Goal: Task Accomplishment & Management: Manage account settings

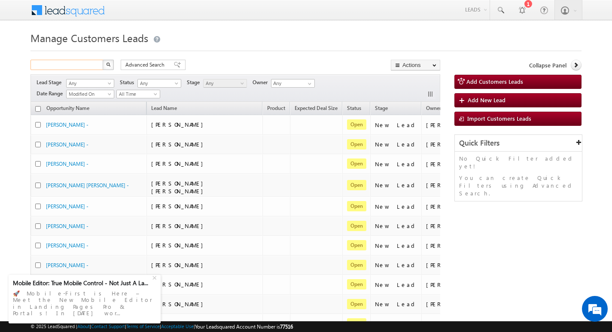
click at [80, 66] on input "text" at bounding box center [67, 65] width 73 height 10
paste input "775708"
type input "775708"
click at [110, 64] on img "button" at bounding box center [108, 64] width 4 height 4
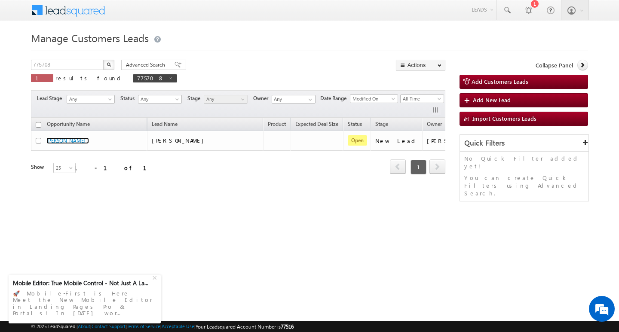
scroll to position [0, 35]
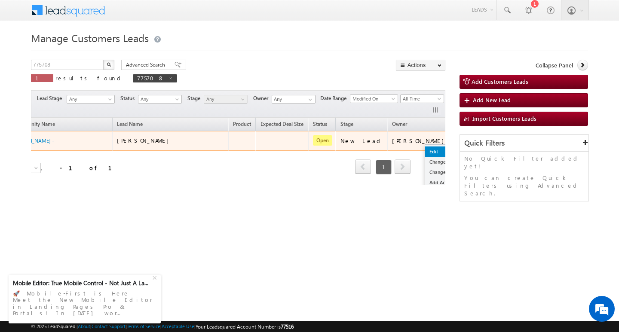
drag, startPoint x: 420, startPoint y: 142, endPoint x: 406, endPoint y: 153, distance: 17.5
click at [425, 153] on link "Edit" at bounding box center [446, 152] width 43 height 10
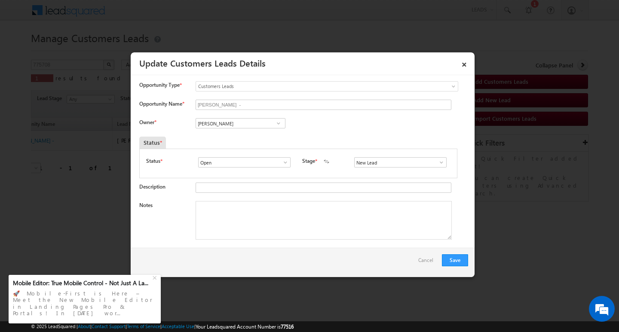
click at [274, 124] on span at bounding box center [278, 123] width 9 height 7
click at [311, 225] on textarea "Notes" at bounding box center [324, 220] width 256 height 39
paste textarea "[PERSON_NAME] / Construction / 20 lakh Required / Self Employed income is 2 lak…"
type textarea "[PERSON_NAME] / Construction / 20 lakh Required / Self Employed income is 2 lak…"
click at [273, 127] on link at bounding box center [278, 123] width 11 height 9
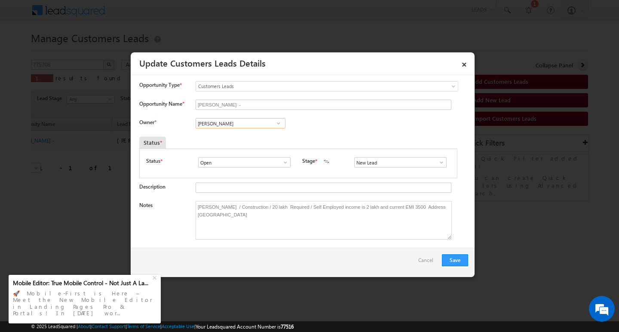
paste input "[PERSON_NAME]"
drag, startPoint x: 253, startPoint y: 132, endPoint x: 277, endPoint y: 120, distance: 26.9
click at [275, 120] on span "[PERSON_NAME] No results found No results found" at bounding box center [236, 123] width 80 height 10
type input "[PERSON_NAME]"
click at [278, 122] on span at bounding box center [278, 123] width 9 height 7
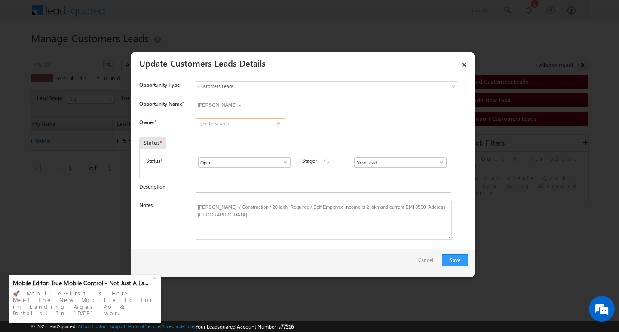
paste input "[PERSON_NAME]"
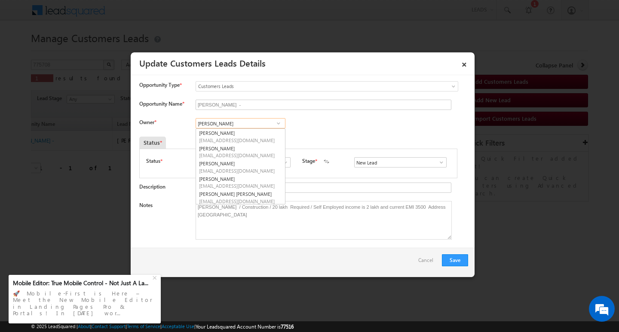
paste input "[PERSON_NAME]"
type input "[PERSON_NAME]"
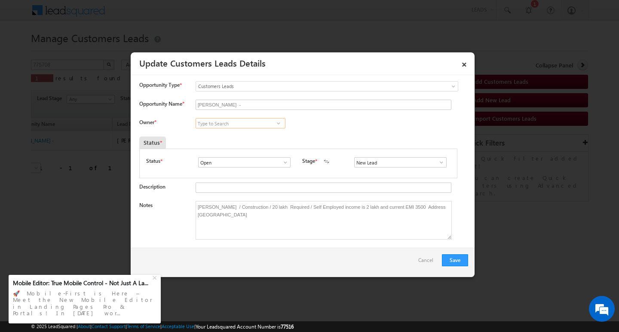
paste input "[PERSON_NAME]"
click at [248, 135] on link "[PERSON_NAME] [EMAIL_ADDRESS][DOMAIN_NAME]" at bounding box center [241, 137] width 90 height 16
type input "[PERSON_NAME]"
click at [256, 125] on input "[PERSON_NAME]" at bounding box center [241, 123] width 90 height 10
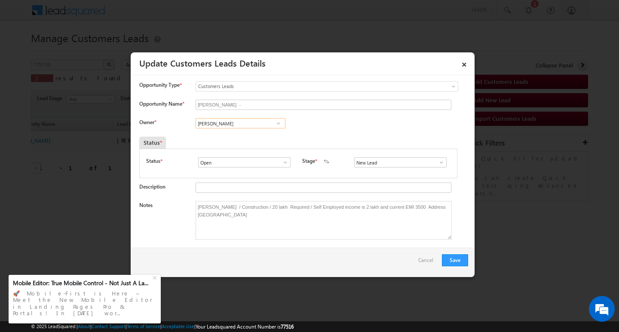
click at [256, 125] on input "[PERSON_NAME]" at bounding box center [241, 123] width 90 height 10
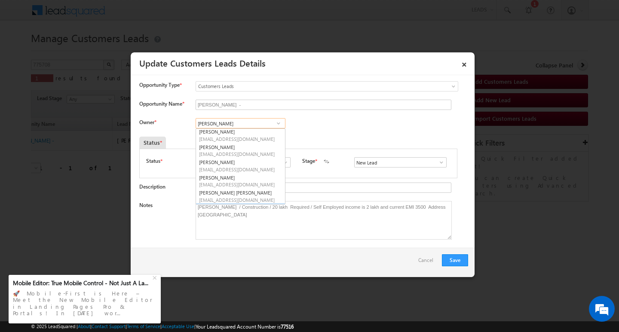
scroll to position [16, 0]
type input "A"
